Goal: Task Accomplishment & Management: Use online tool/utility

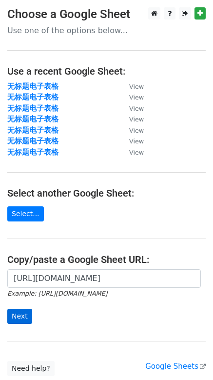
scroll to position [0, 251]
type input "[URL][DOMAIN_NAME]"
click at [21, 315] on input "Next" at bounding box center [19, 316] width 25 height 15
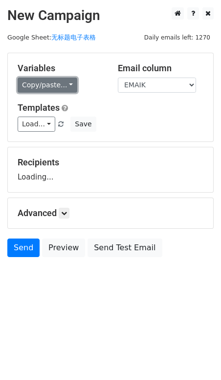
drag, startPoint x: 49, startPoint y: 90, endPoint x: 49, endPoint y: 97, distance: 7.3
click at [49, 90] on link "Copy/paste..." at bounding box center [48, 85] width 60 height 15
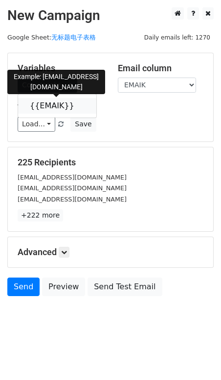
drag, startPoint x: 46, startPoint y: 108, endPoint x: 27, endPoint y: 116, distance: 20.4
click at [46, 108] on link "{{EMAIK}}" at bounding box center [57, 106] width 78 height 16
